Goal: Browse casually

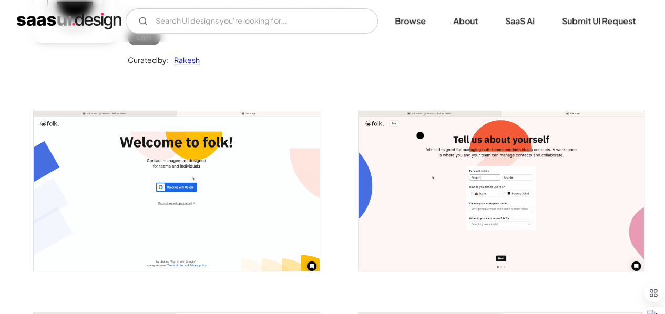
scroll to position [136, 0]
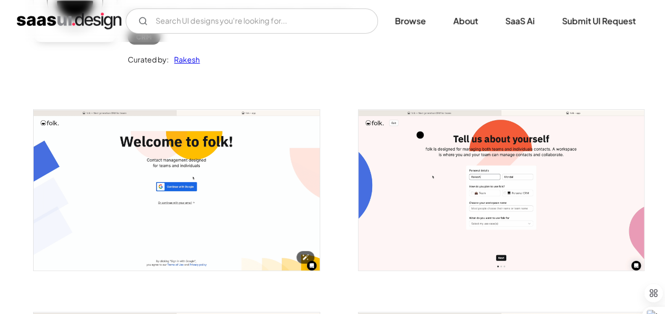
click at [202, 209] on img "open lightbox" at bounding box center [176, 190] width 285 height 161
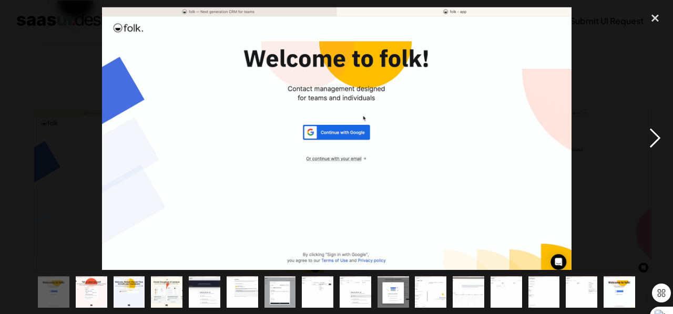
click at [659, 141] on div "next image" at bounding box center [655, 138] width 36 height 264
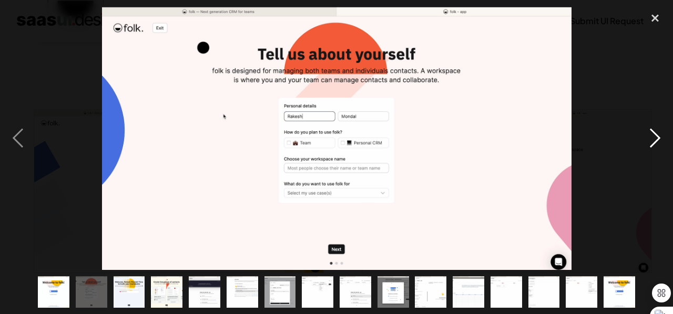
click at [659, 141] on div "next image" at bounding box center [655, 138] width 36 height 264
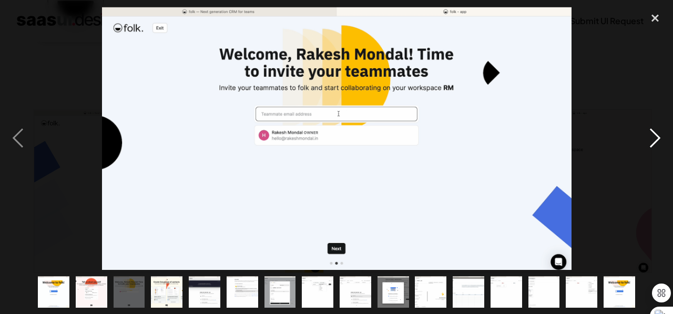
click at [659, 141] on div "next image" at bounding box center [655, 138] width 36 height 264
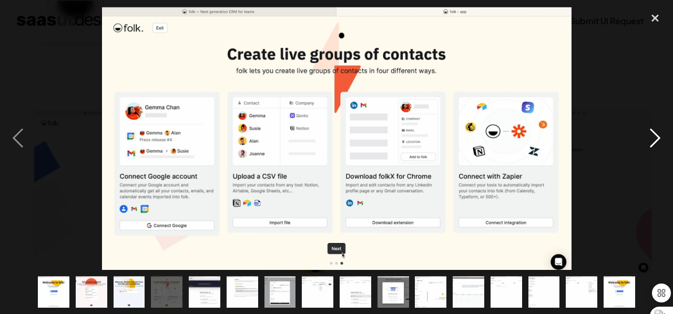
click at [659, 141] on div "next image" at bounding box center [655, 138] width 36 height 264
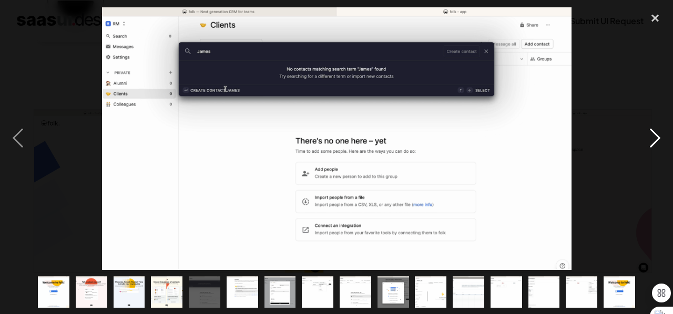
click at [659, 141] on div "next image" at bounding box center [655, 138] width 36 height 264
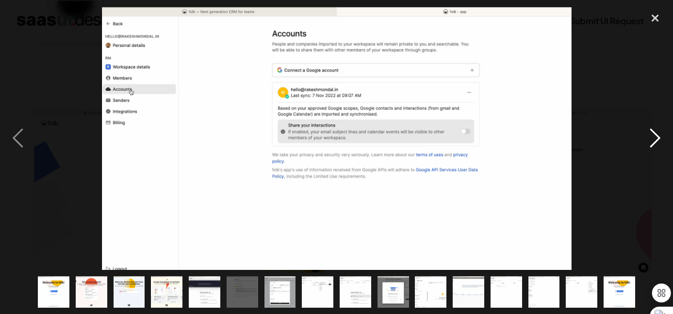
click at [659, 141] on div "next image" at bounding box center [655, 138] width 36 height 264
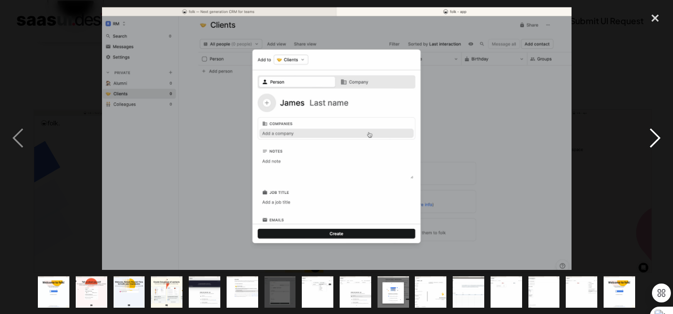
click at [659, 141] on div "next image" at bounding box center [655, 138] width 36 height 264
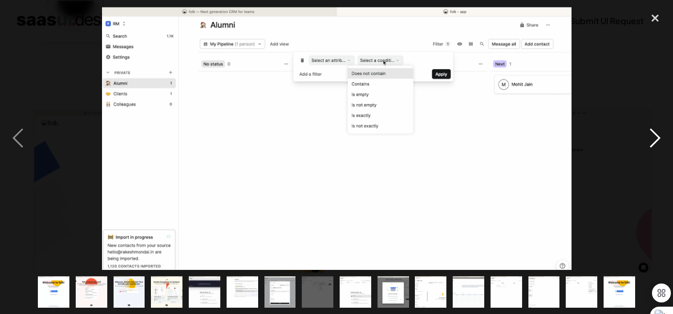
click at [659, 141] on div "next image" at bounding box center [655, 138] width 36 height 264
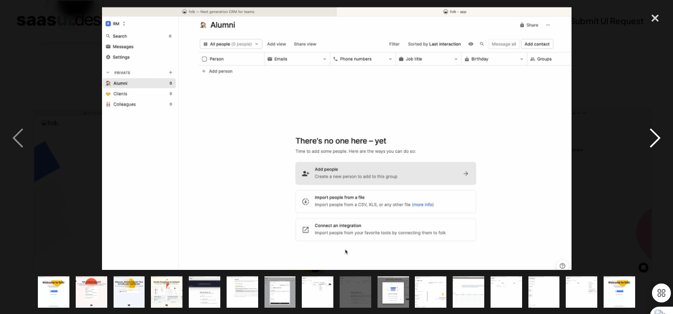
click at [659, 141] on div "next image" at bounding box center [655, 138] width 36 height 264
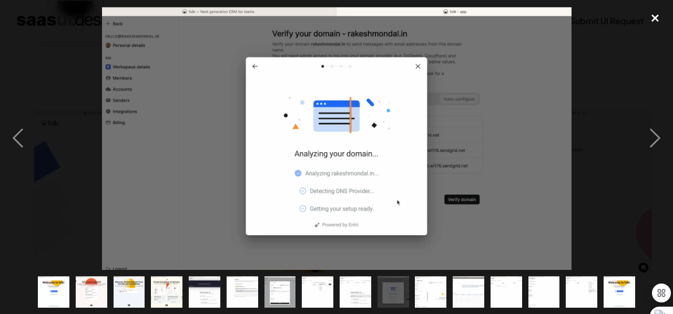
click at [660, 20] on div "close lightbox" at bounding box center [655, 17] width 36 height 23
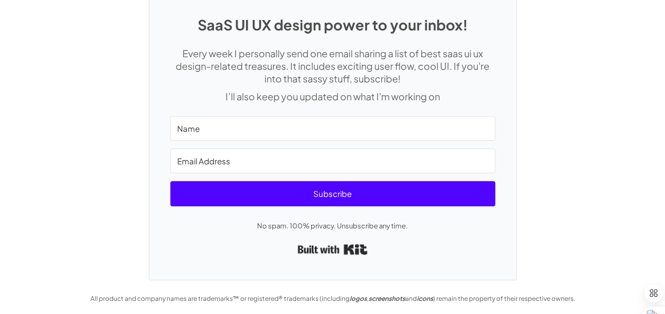
scroll to position [1889, 0]
